Goal: Task Accomplishment & Management: Use online tool/utility

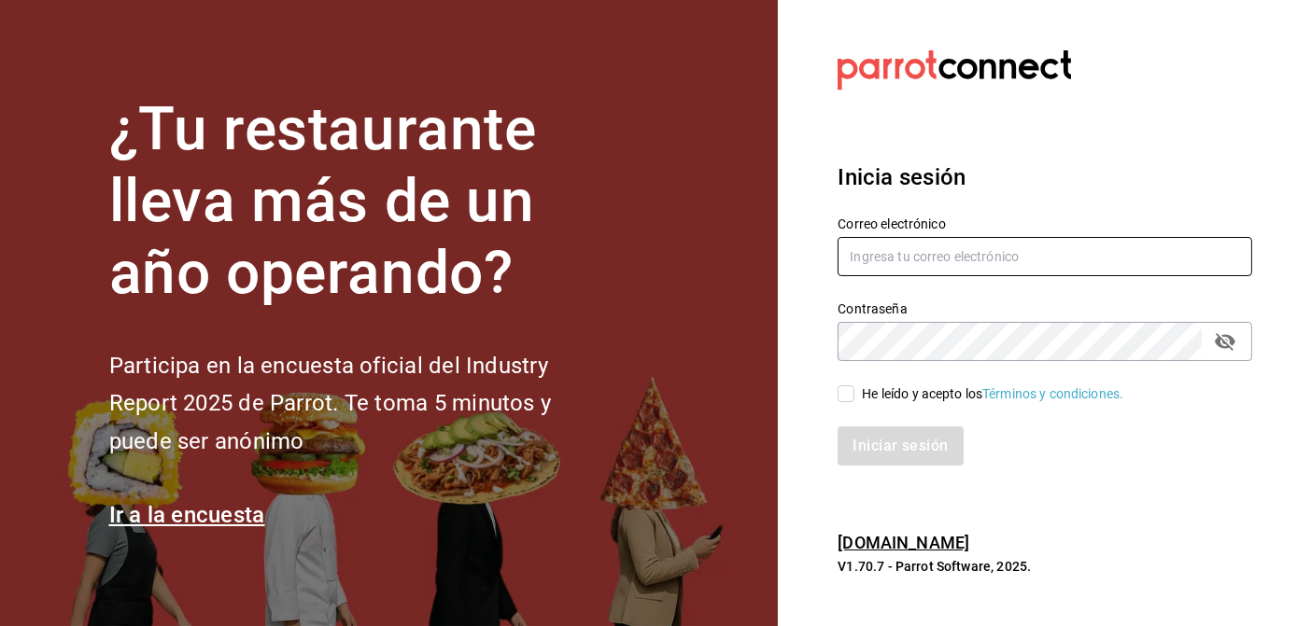
type input "[PERSON_NAME][EMAIL_ADDRESS][DOMAIN_NAME]"
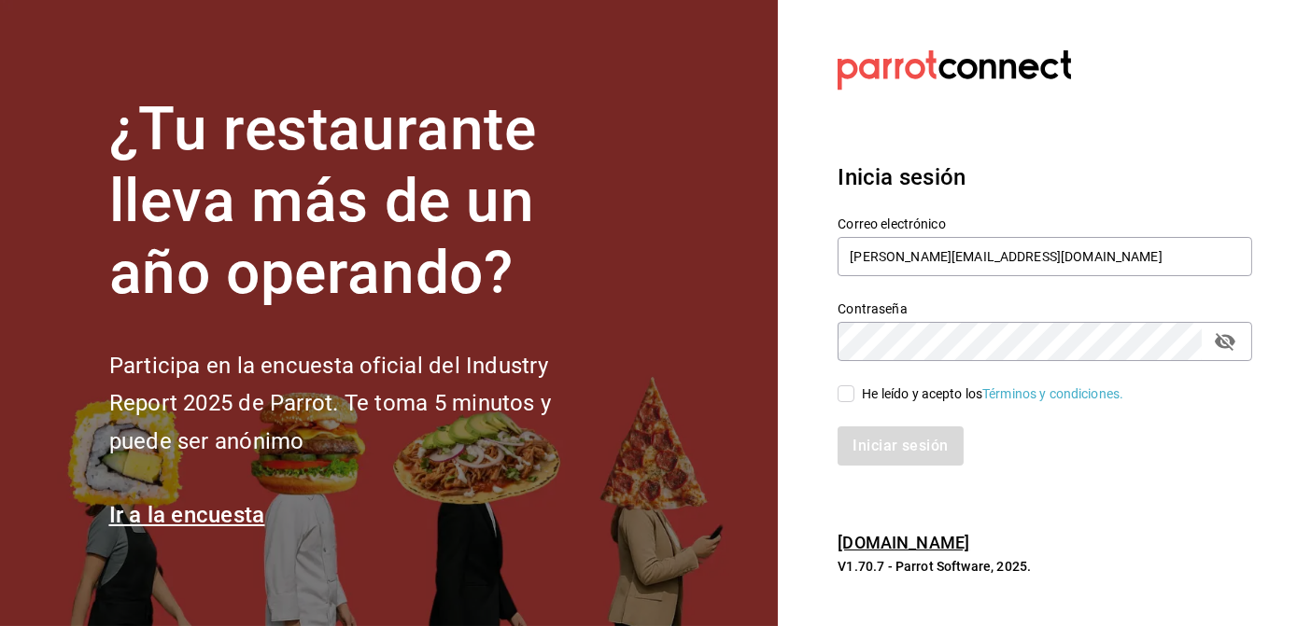
click at [853, 389] on input "He leído y acepto los Términos y condiciones." at bounding box center [845, 394] width 17 height 17
checkbox input "true"
click at [867, 432] on button "Iniciar sesión" at bounding box center [900, 446] width 127 height 39
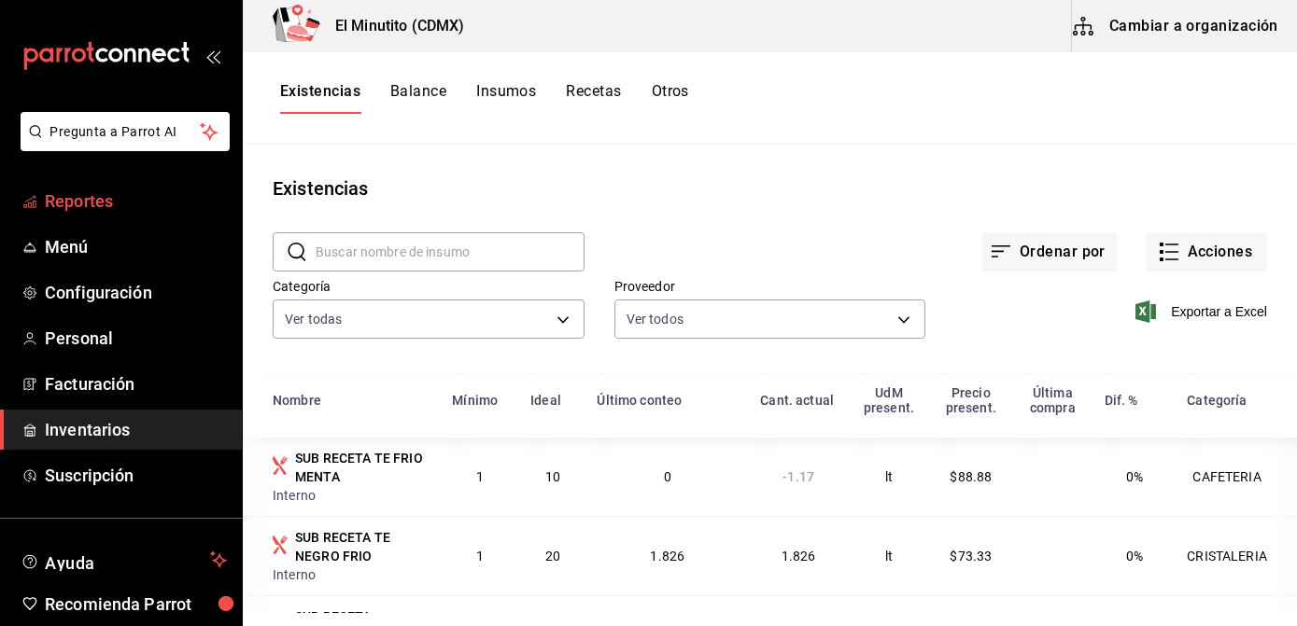
click at [99, 196] on span "Reportes" at bounding box center [136, 201] width 182 height 25
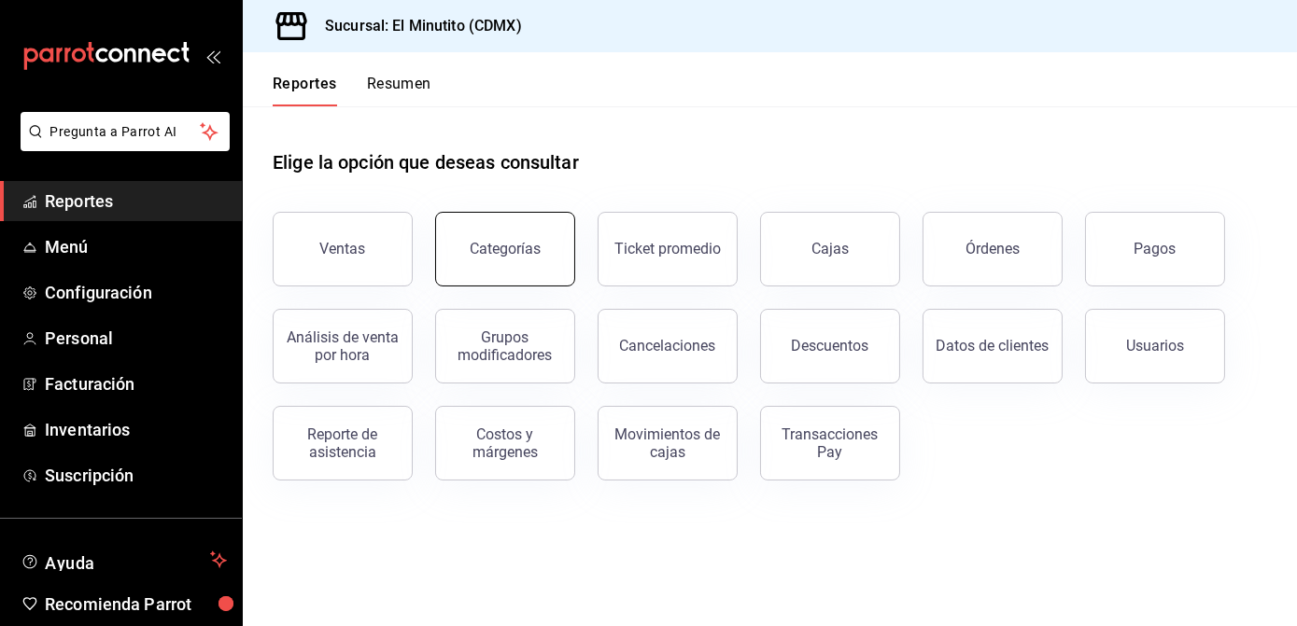
click at [502, 281] on button "Categorías" at bounding box center [505, 249] width 140 height 75
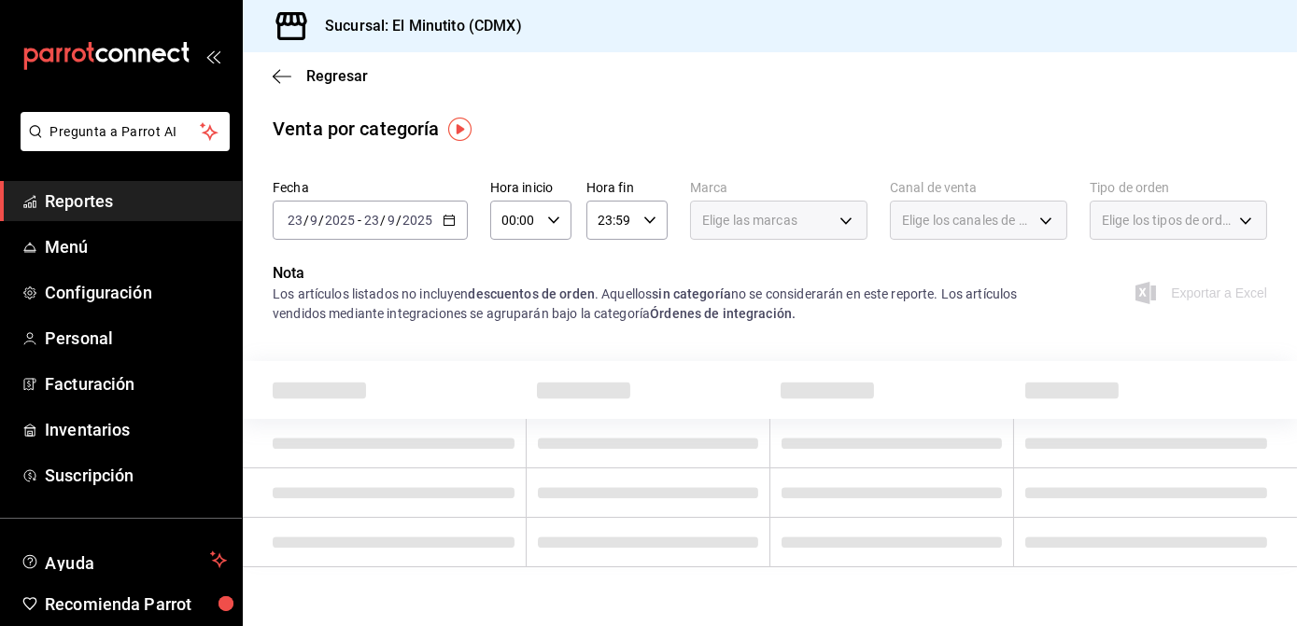
click at [456, 227] on div "2025-09-23 23 / 9 / 2025 - 2025-09-23 23 / 9 / 2025" at bounding box center [370, 220] width 195 height 39
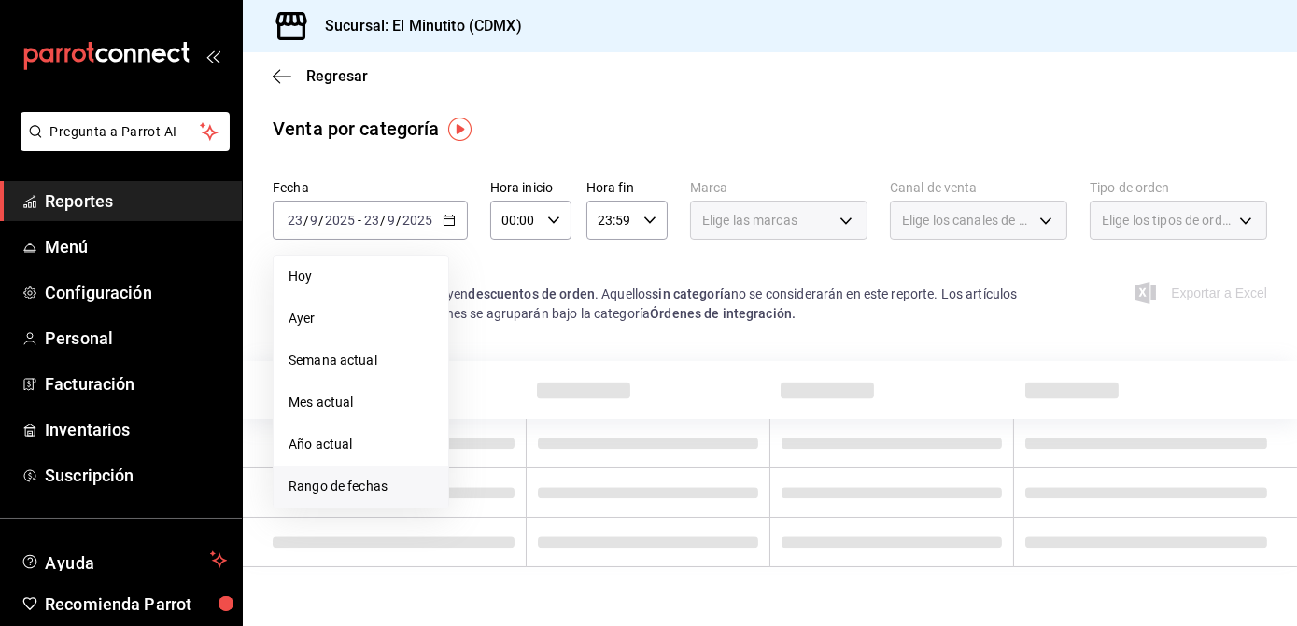
click at [349, 483] on span "Rango de fechas" at bounding box center [360, 487] width 145 height 20
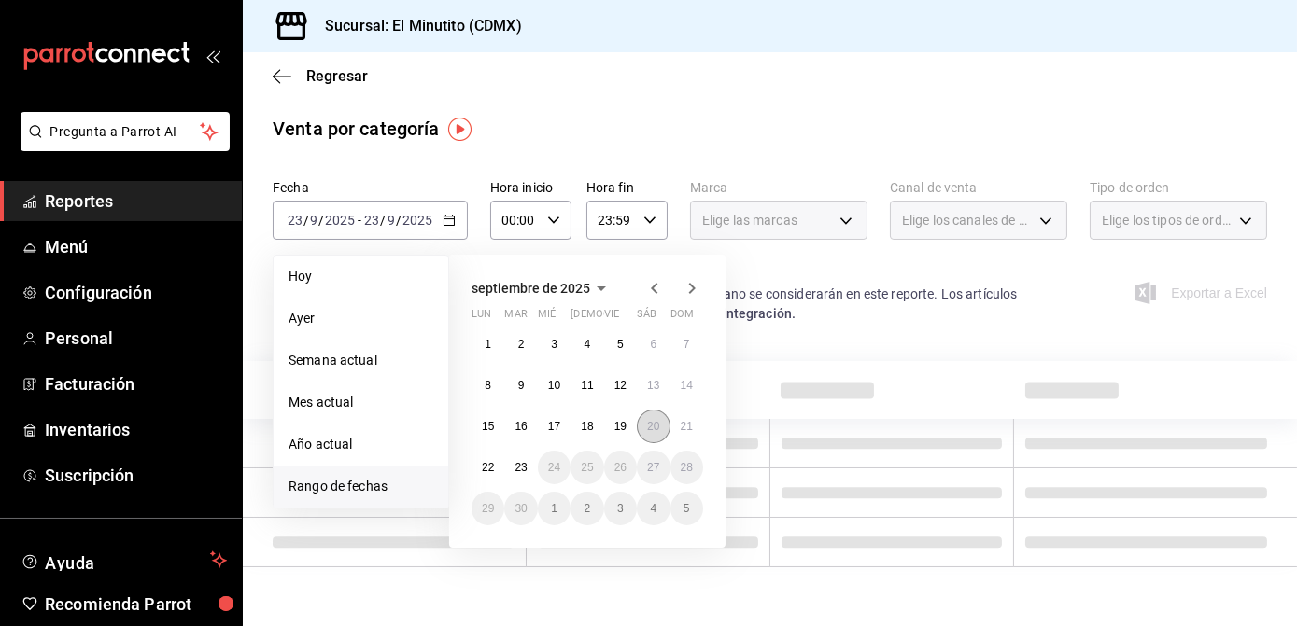
click at [644, 424] on button "20" at bounding box center [653, 427] width 33 height 34
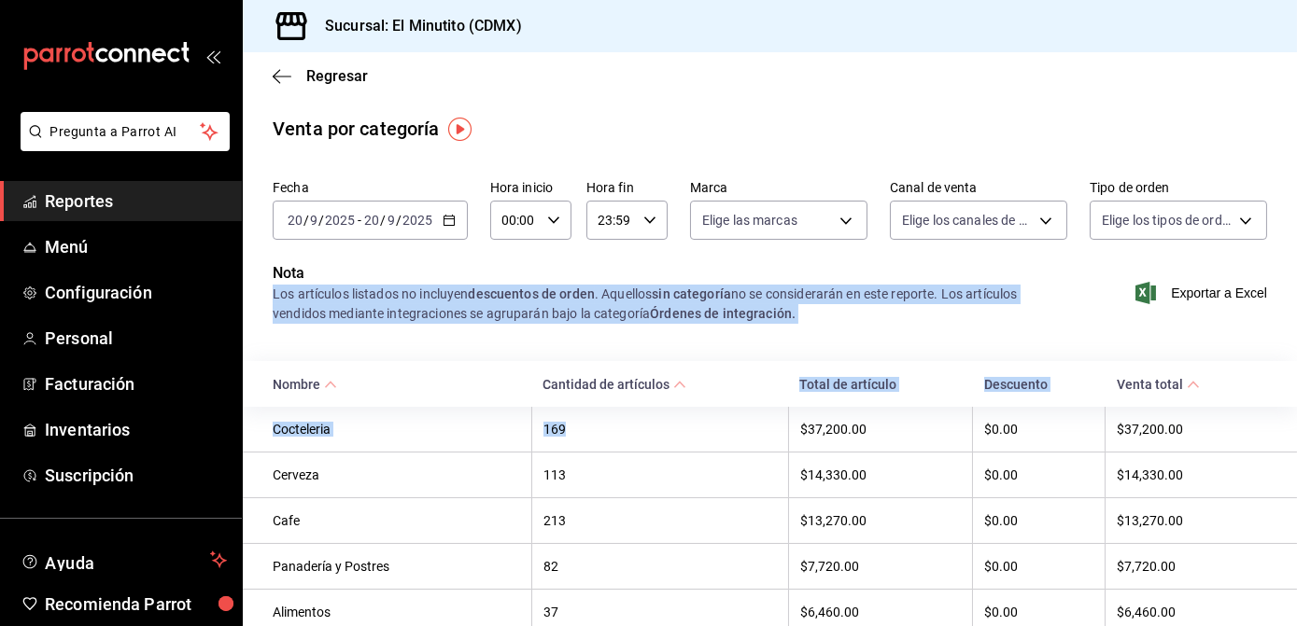
drag, startPoint x: 645, startPoint y: 424, endPoint x: 849, endPoint y: 255, distance: 264.5
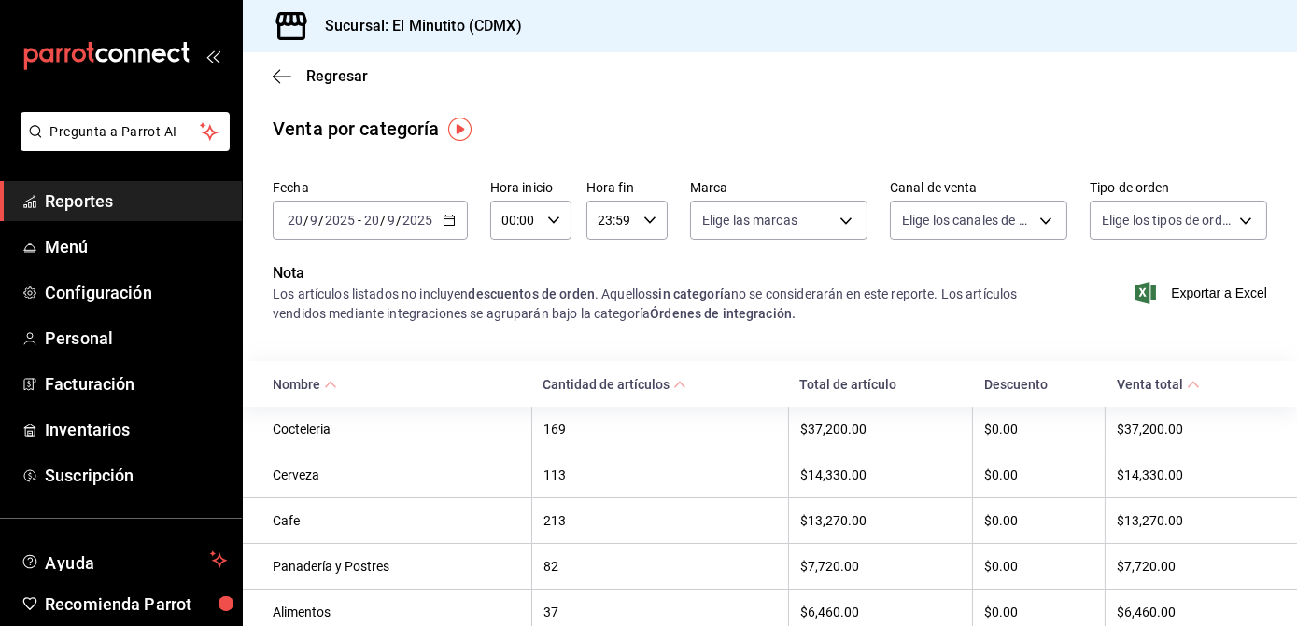
drag, startPoint x: 849, startPoint y: 255, endPoint x: 802, endPoint y: 137, distance: 126.6
click at [802, 137] on div "Venta por categoría" at bounding box center [770, 129] width 1054 height 28
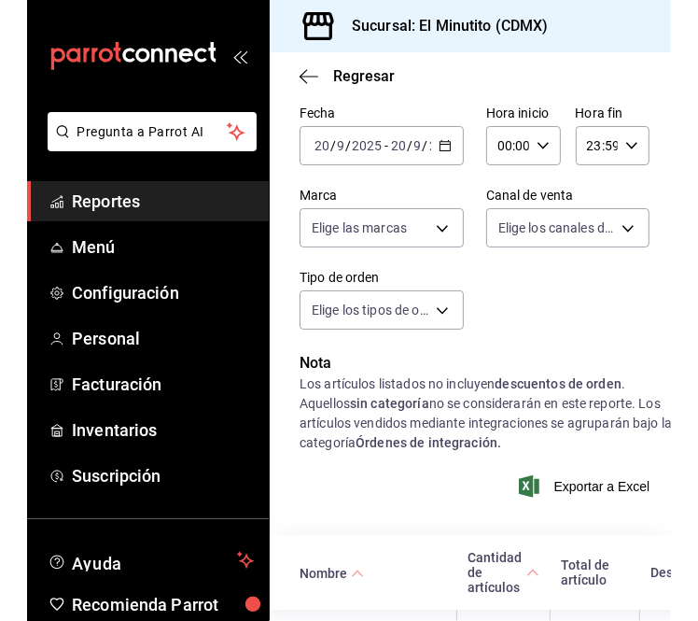
scroll to position [49, 0]
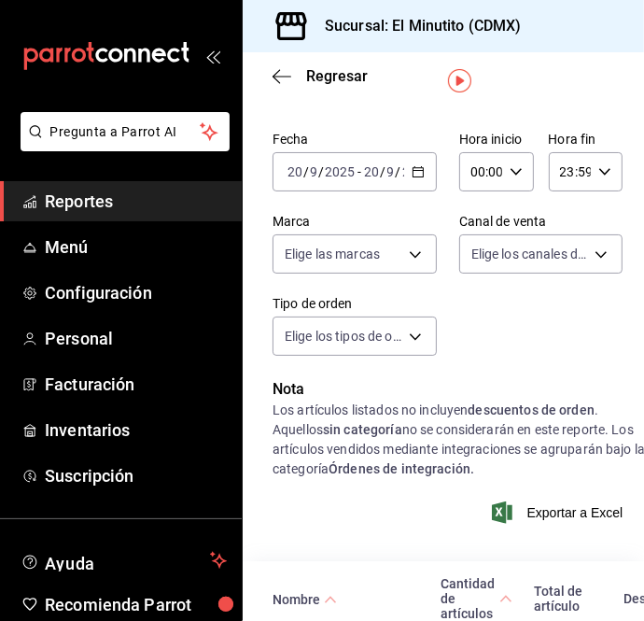
click at [413, 176] on icon "button" at bounding box center [418, 171] width 13 height 13
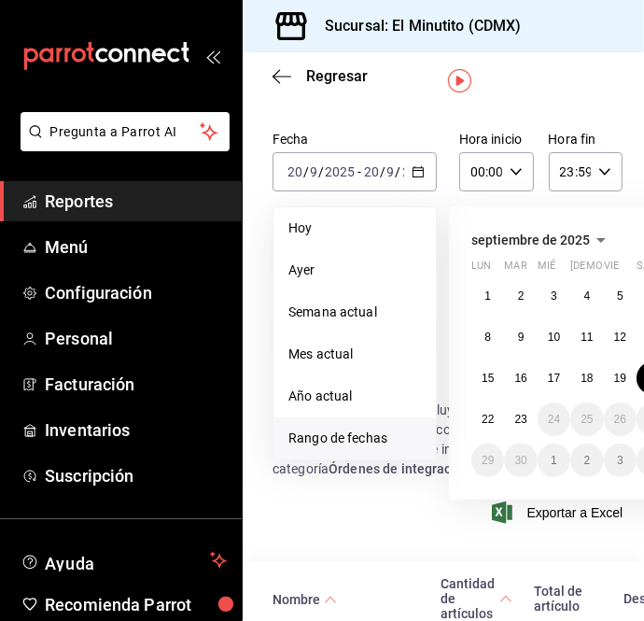
click at [348, 433] on span "Rango de fechas" at bounding box center [354, 439] width 133 height 20
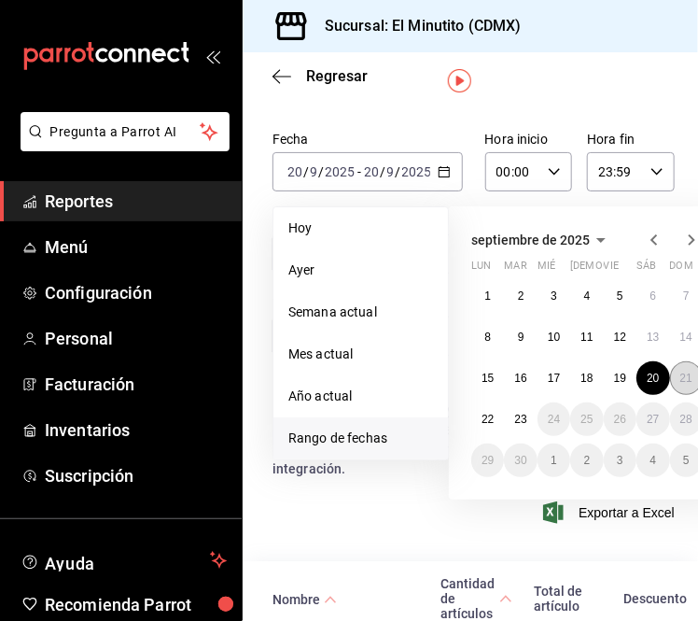
click at [682, 380] on abbr "21" at bounding box center [687, 378] width 12 height 13
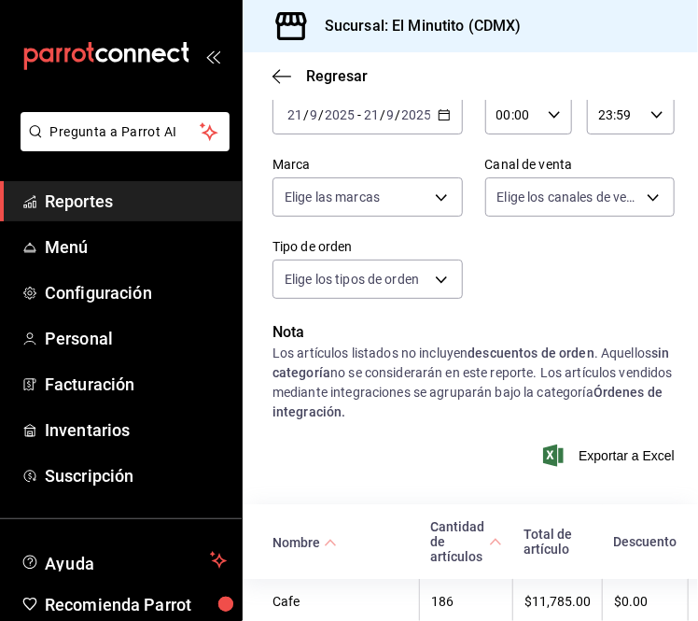
scroll to position [102, 0]
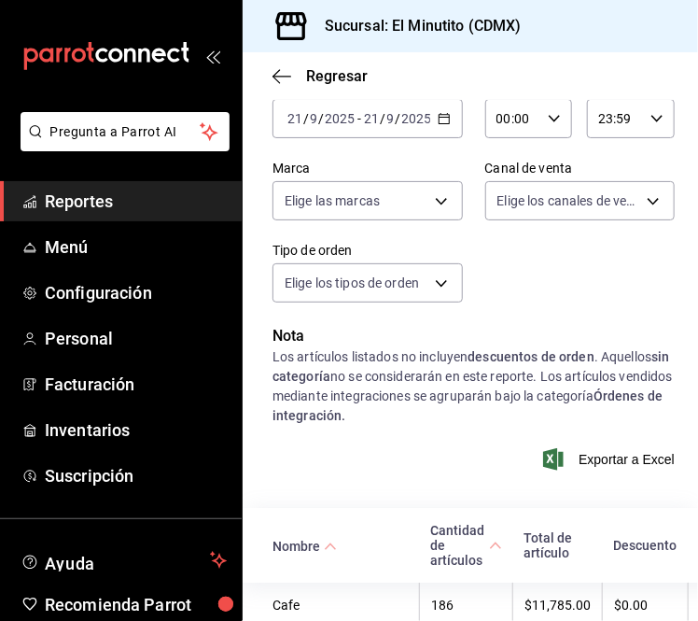
click at [438, 114] on icon "button" at bounding box center [444, 118] width 13 height 13
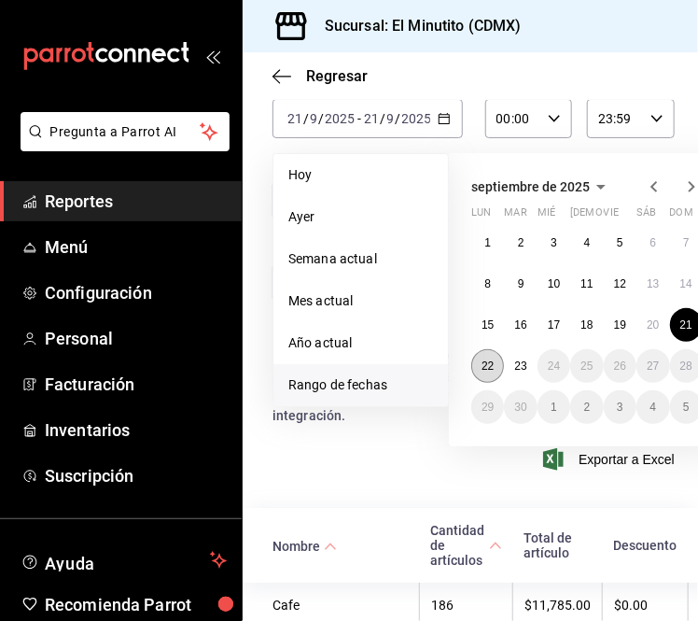
click at [497, 359] on button "22" at bounding box center [487, 366] width 33 height 34
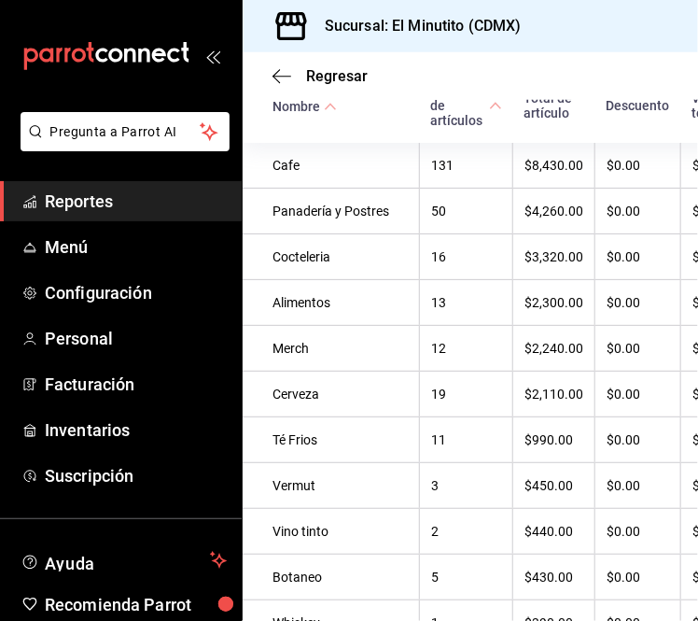
scroll to position [540, 0]
